Goal: Information Seeking & Learning: Learn about a topic

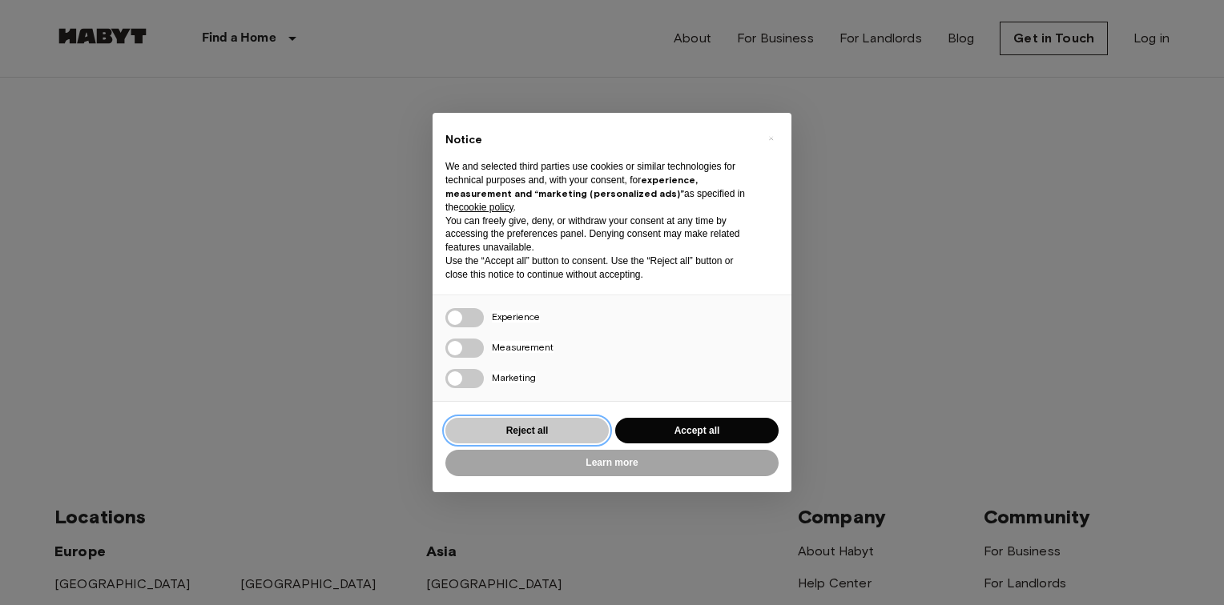
click at [516, 434] on button "Reject all" at bounding box center [526, 431] width 163 height 26
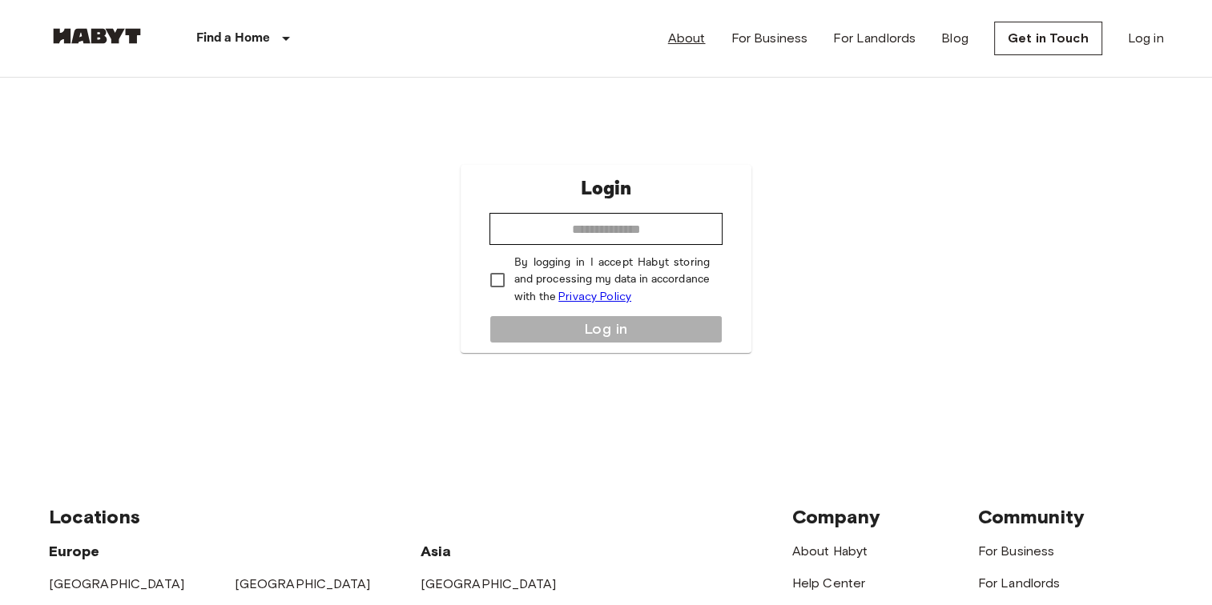
click at [690, 43] on link "About" at bounding box center [687, 38] width 38 height 19
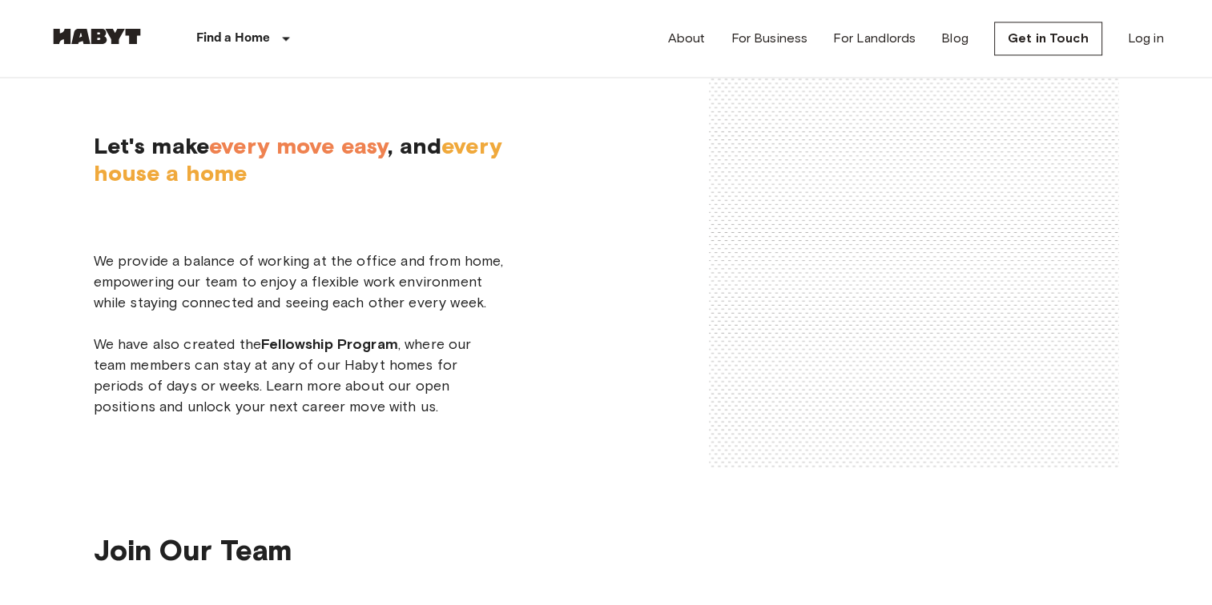
scroll to position [2482, 0]
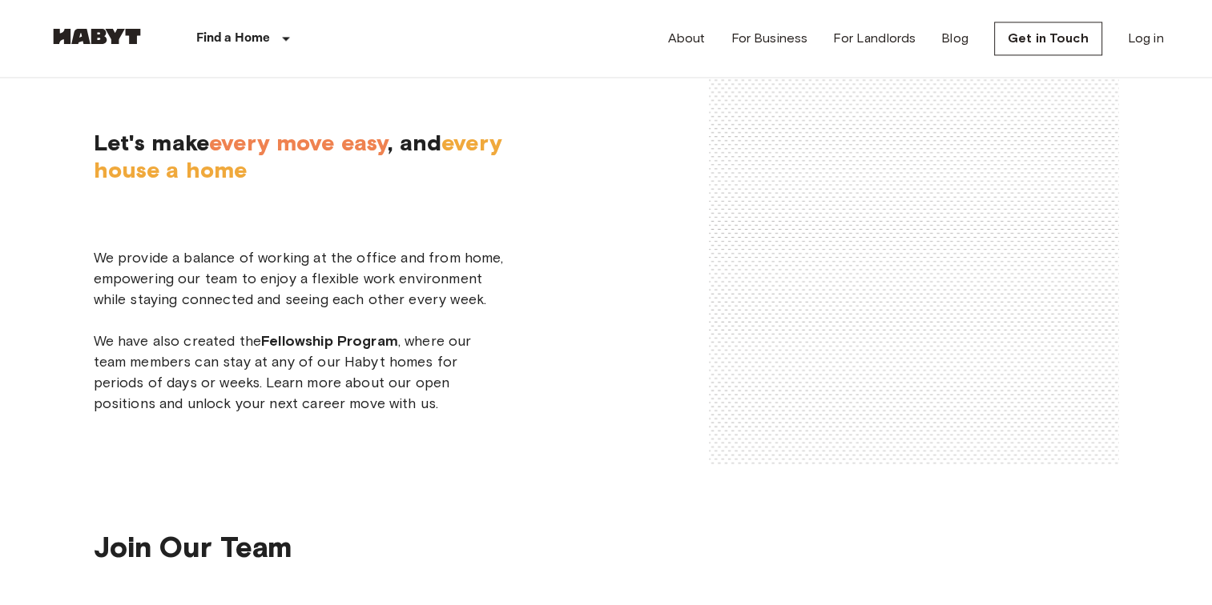
drag, startPoint x: 127, startPoint y: 299, endPoint x: 115, endPoint y: 320, distance: 23.6
drag, startPoint x: 118, startPoint y: 389, endPoint x: 155, endPoint y: 408, distance: 41.9
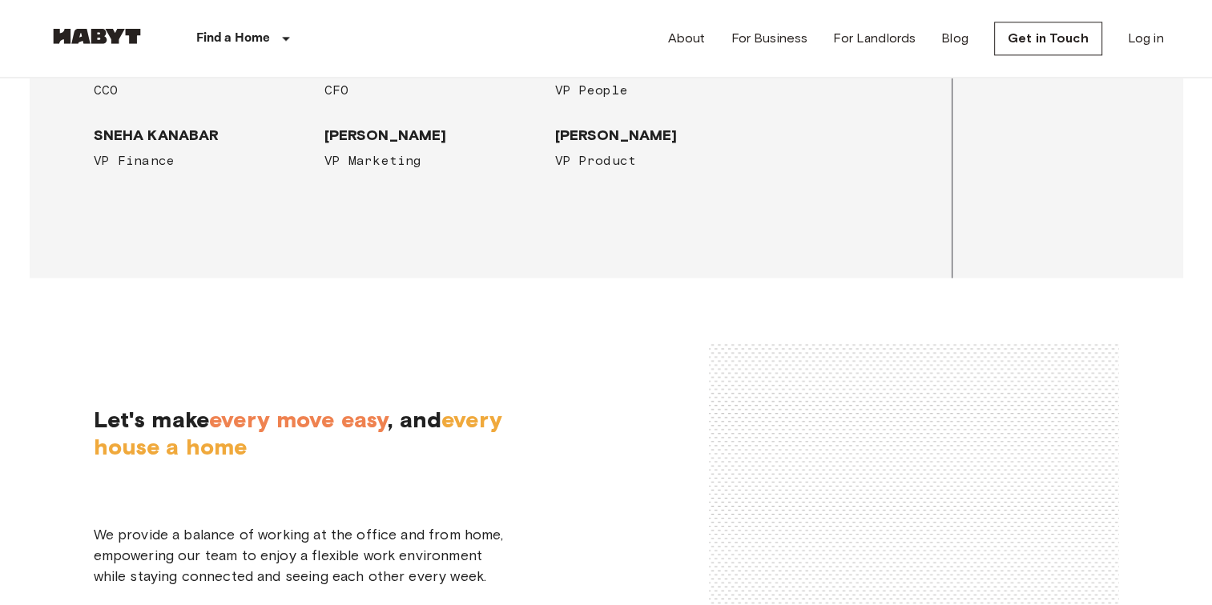
scroll to position [2402, 0]
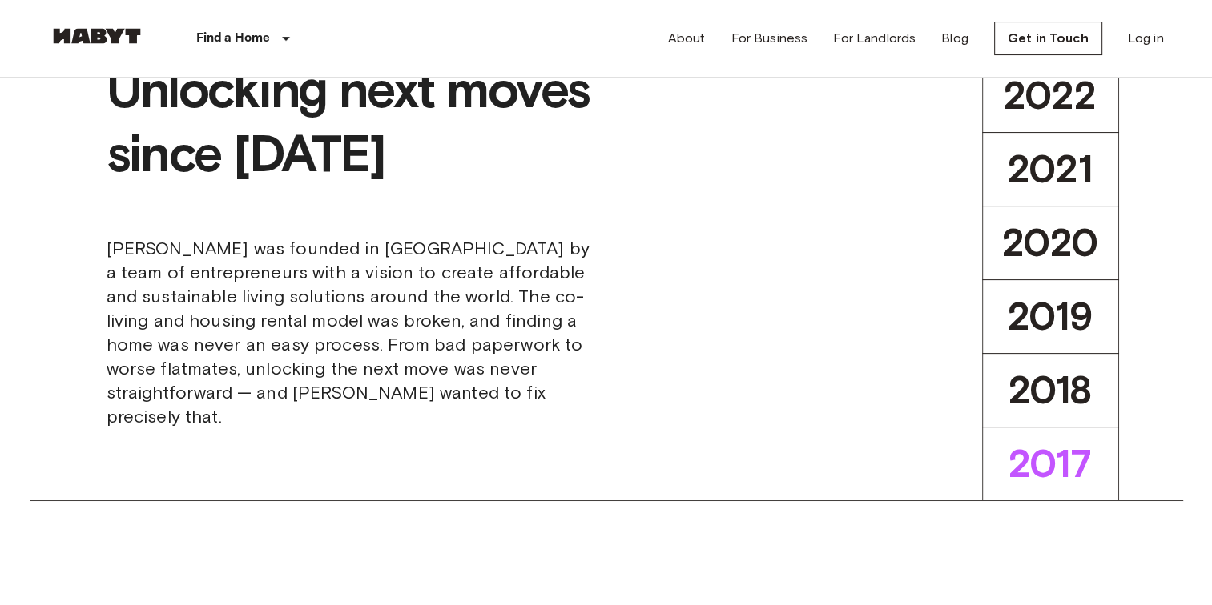
scroll to position [320, 0]
